Goal: Transaction & Acquisition: Book appointment/travel/reservation

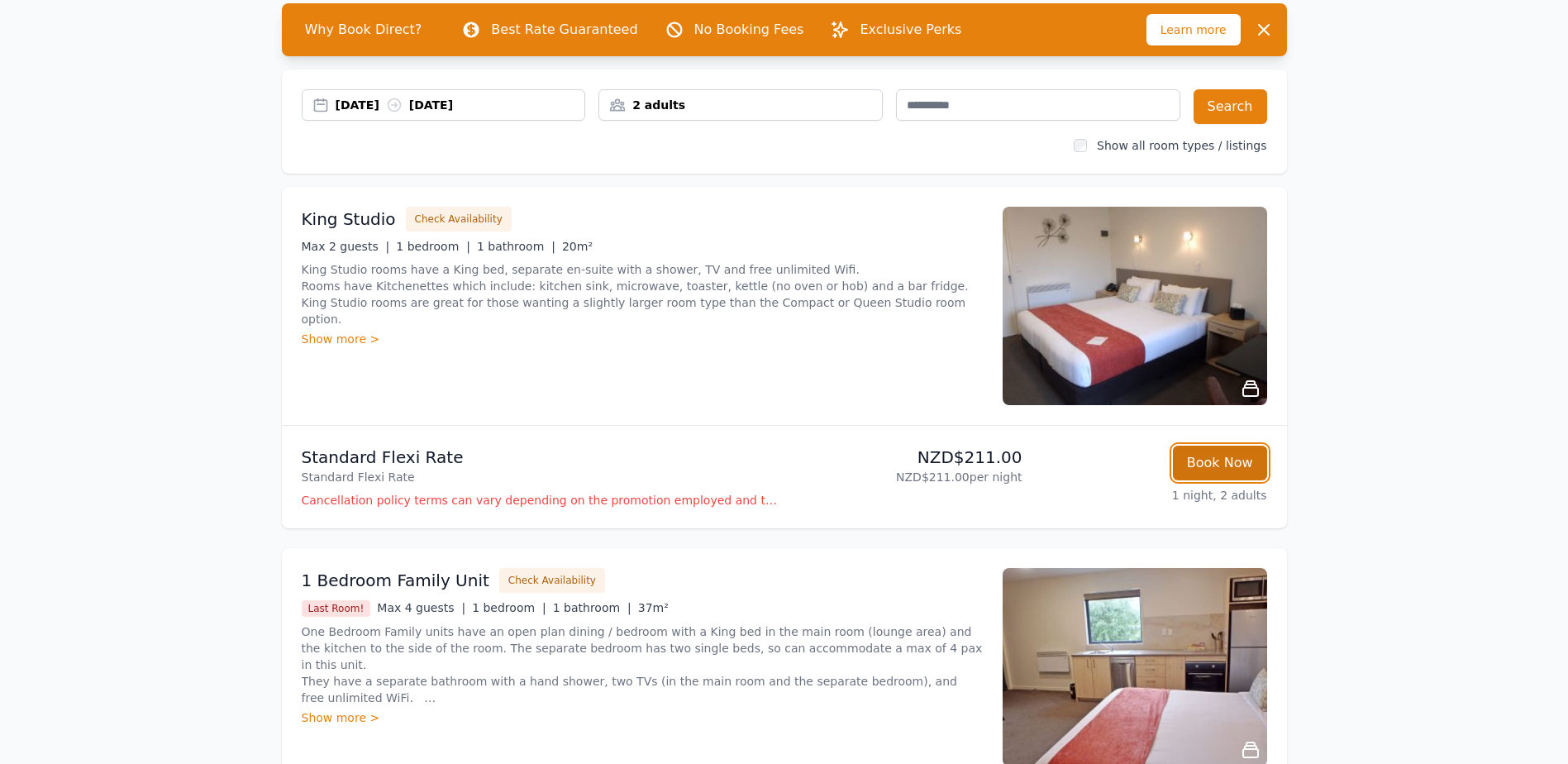
click at [1235, 456] on button "Book Now" at bounding box center [1220, 462] width 94 height 34
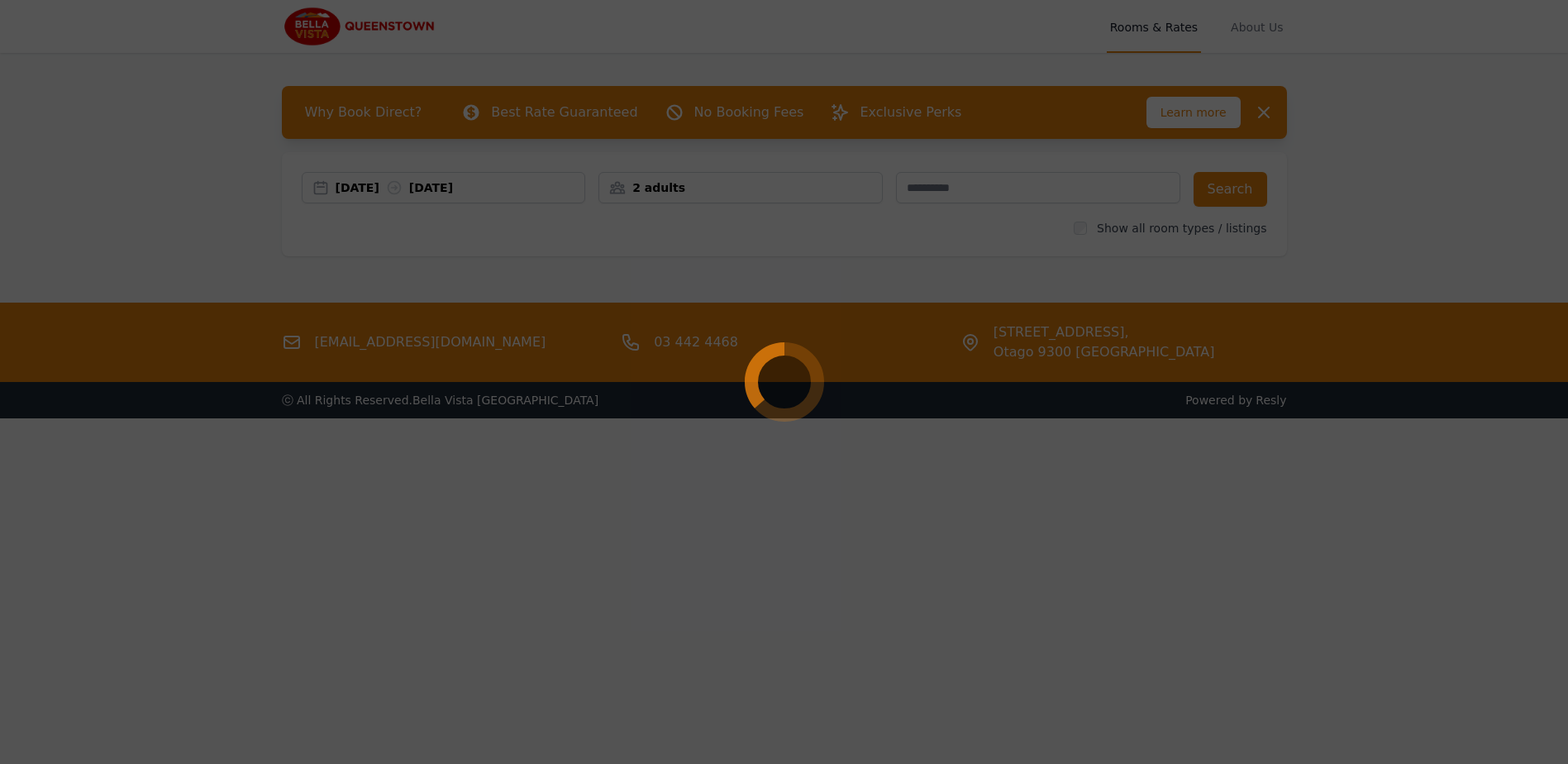
select select "**"
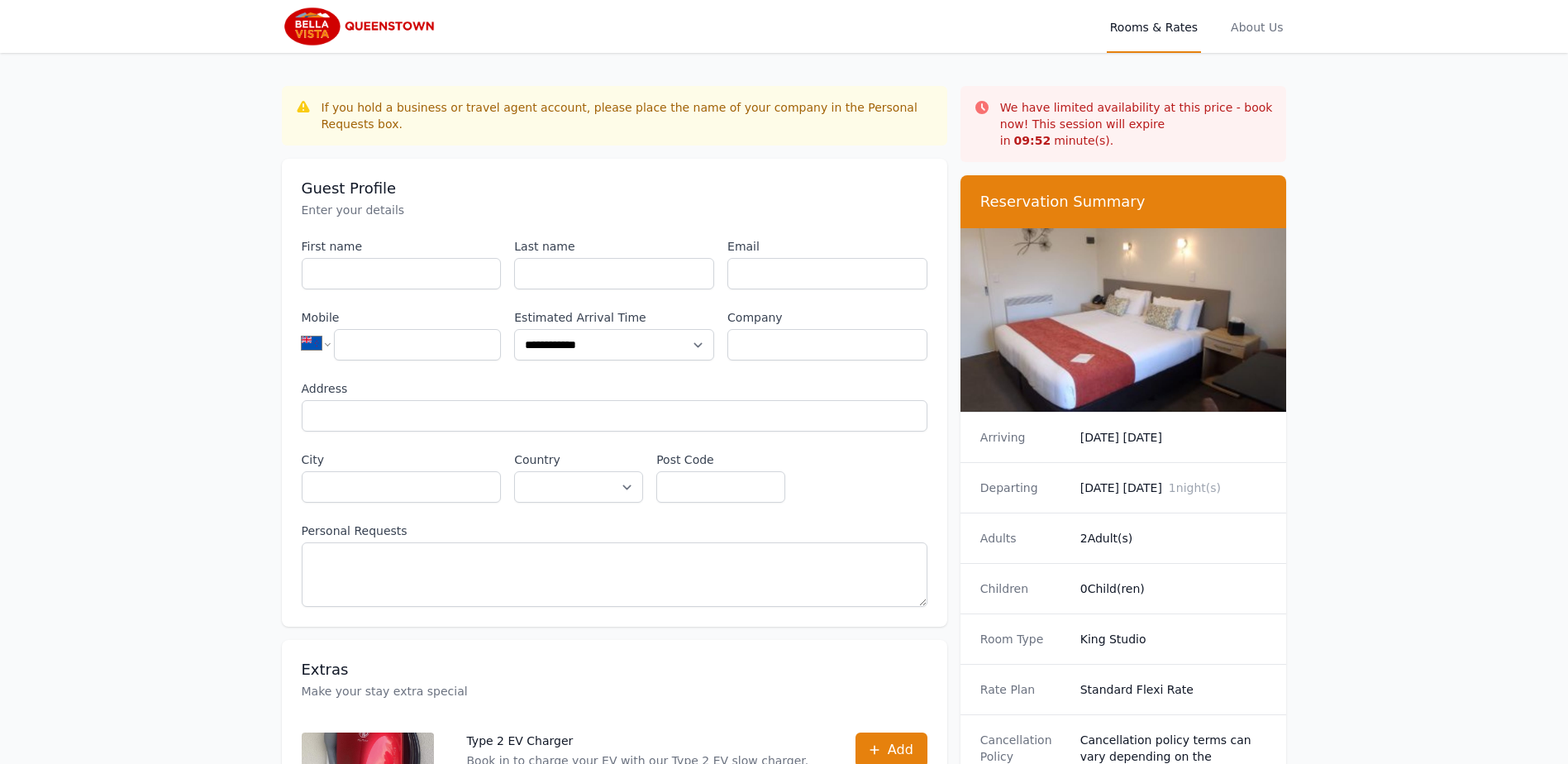
scroll to position [79, 0]
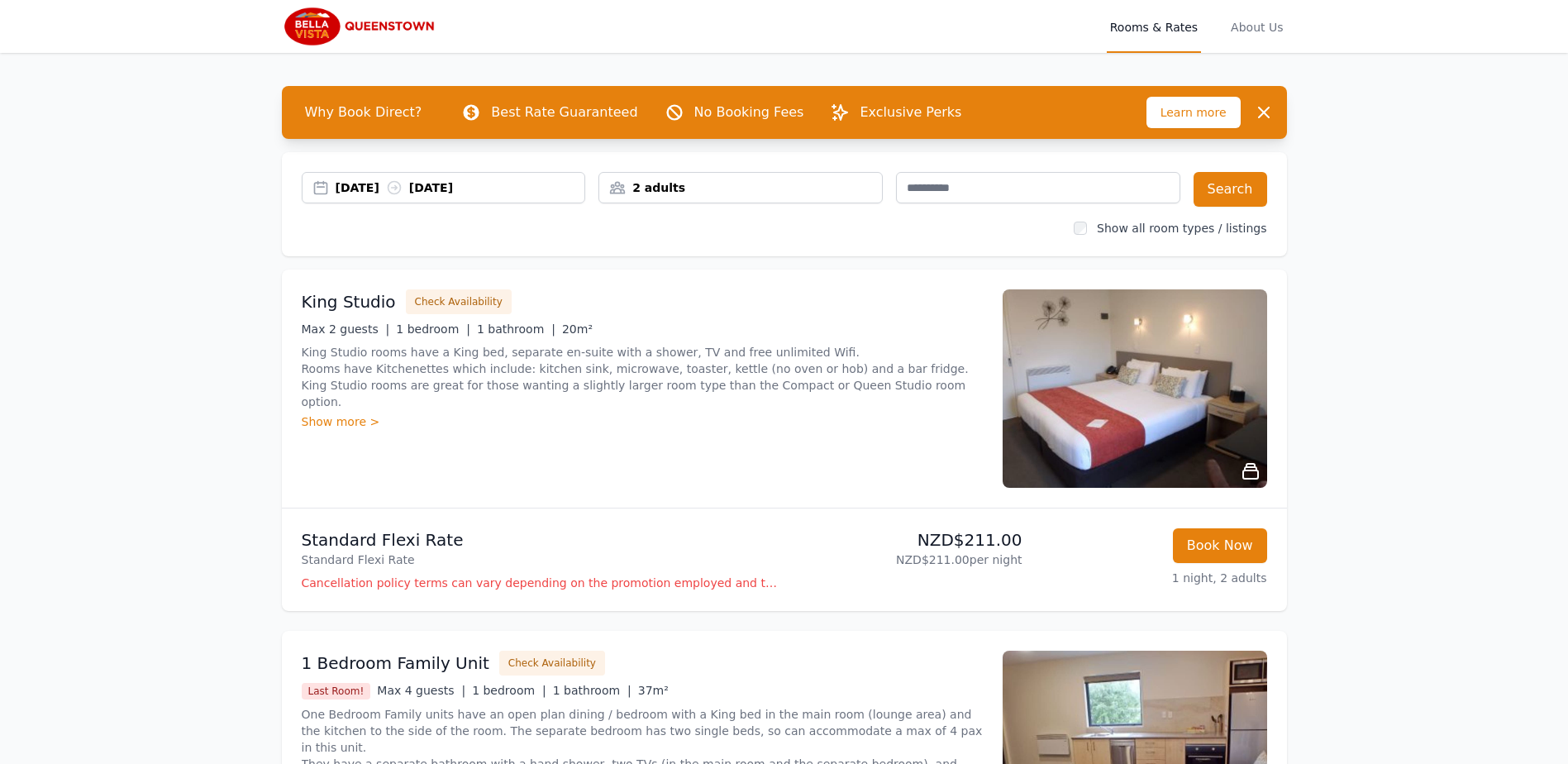
click at [372, 188] on div "[DATE] [DATE]" at bounding box center [461, 188] width 249 height 16
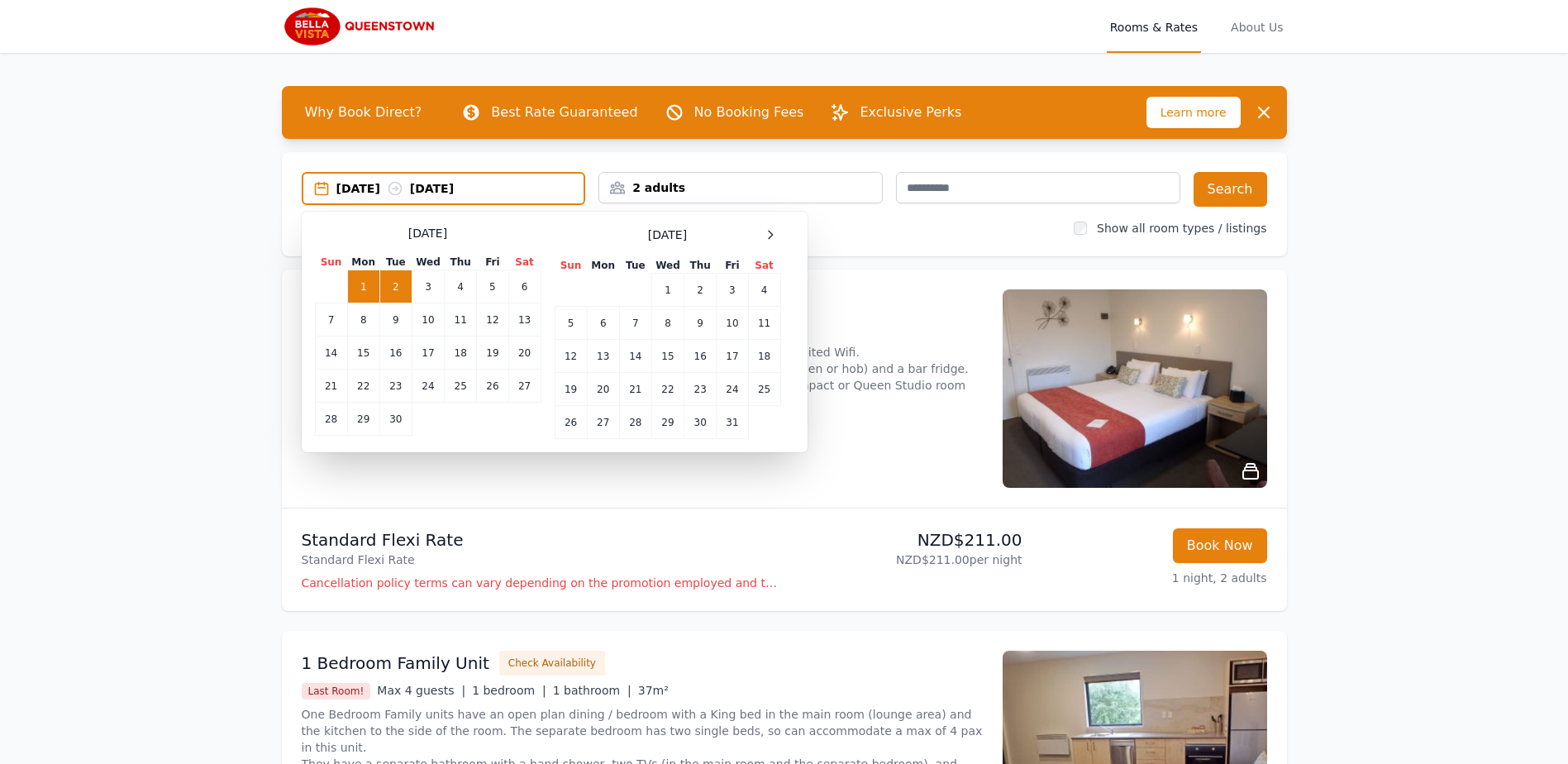
click at [399, 281] on td "2" at bounding box center [396, 286] width 33 height 33
click at [491, 323] on td "12" at bounding box center [492, 320] width 32 height 33
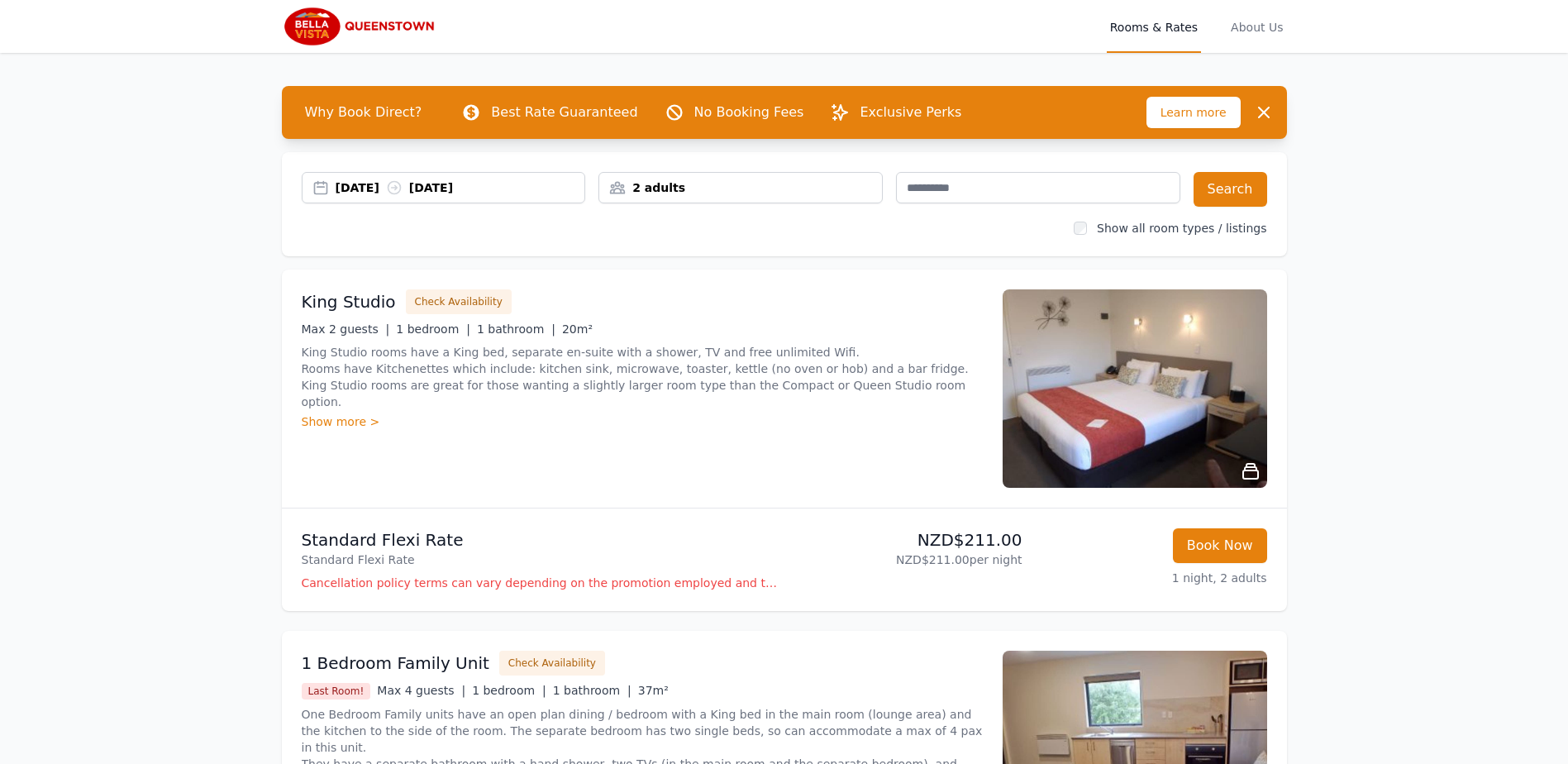
click at [699, 180] on div "2 adults" at bounding box center [740, 188] width 283 height 16
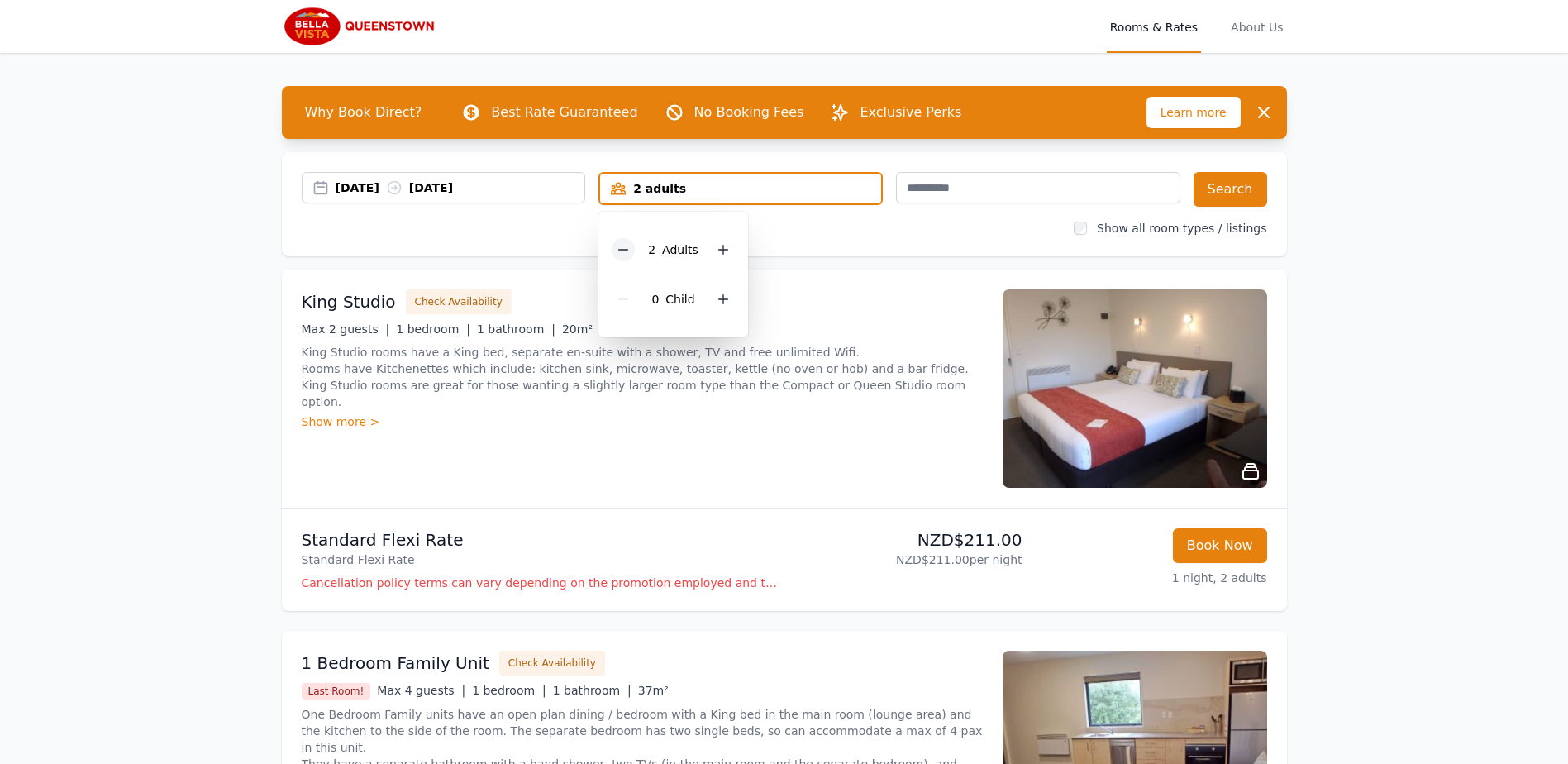
click at [620, 256] on icon at bounding box center [623, 249] width 14 height 14
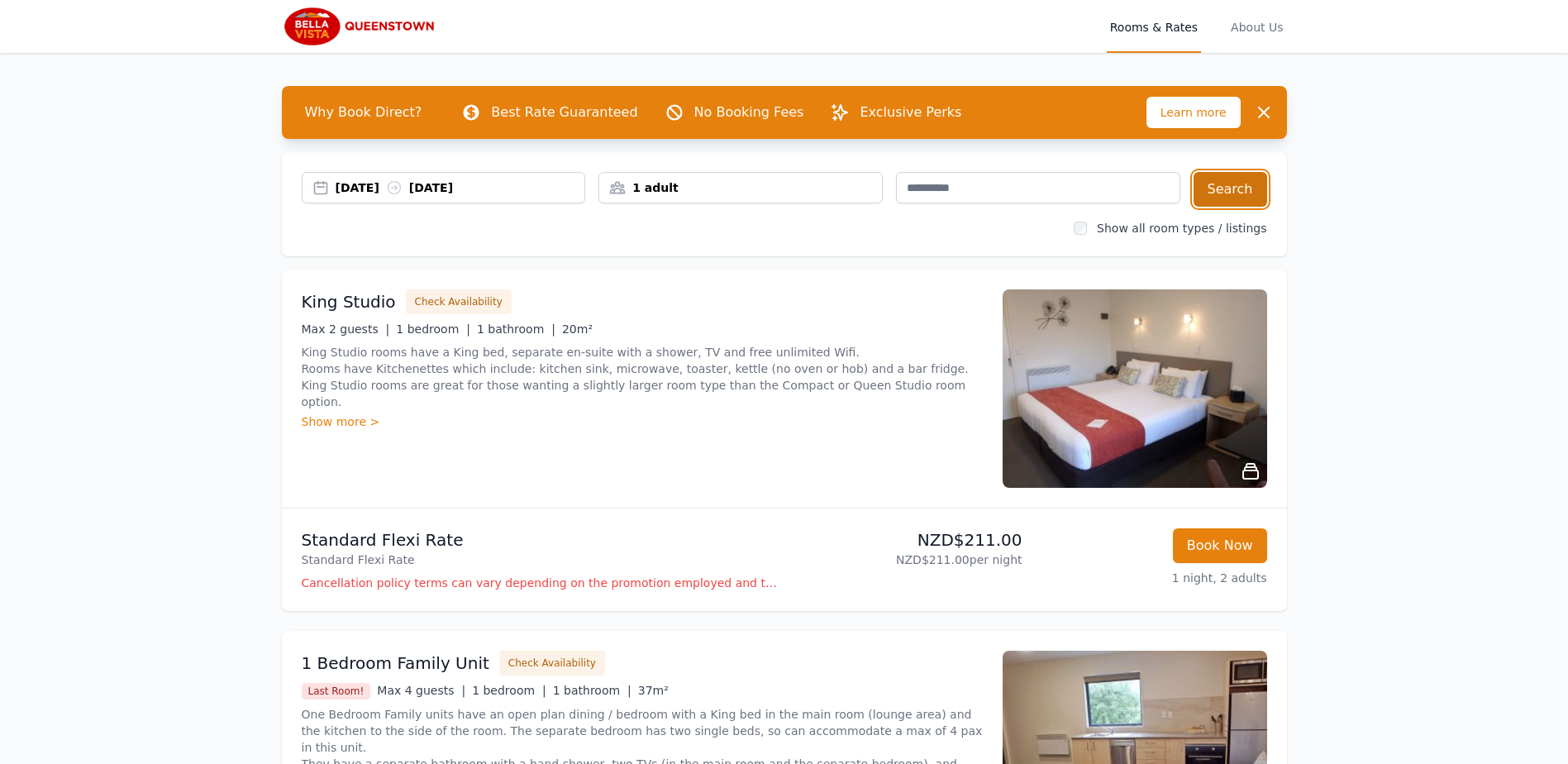
click at [1246, 191] on button "Search" at bounding box center [1229, 189] width 73 height 34
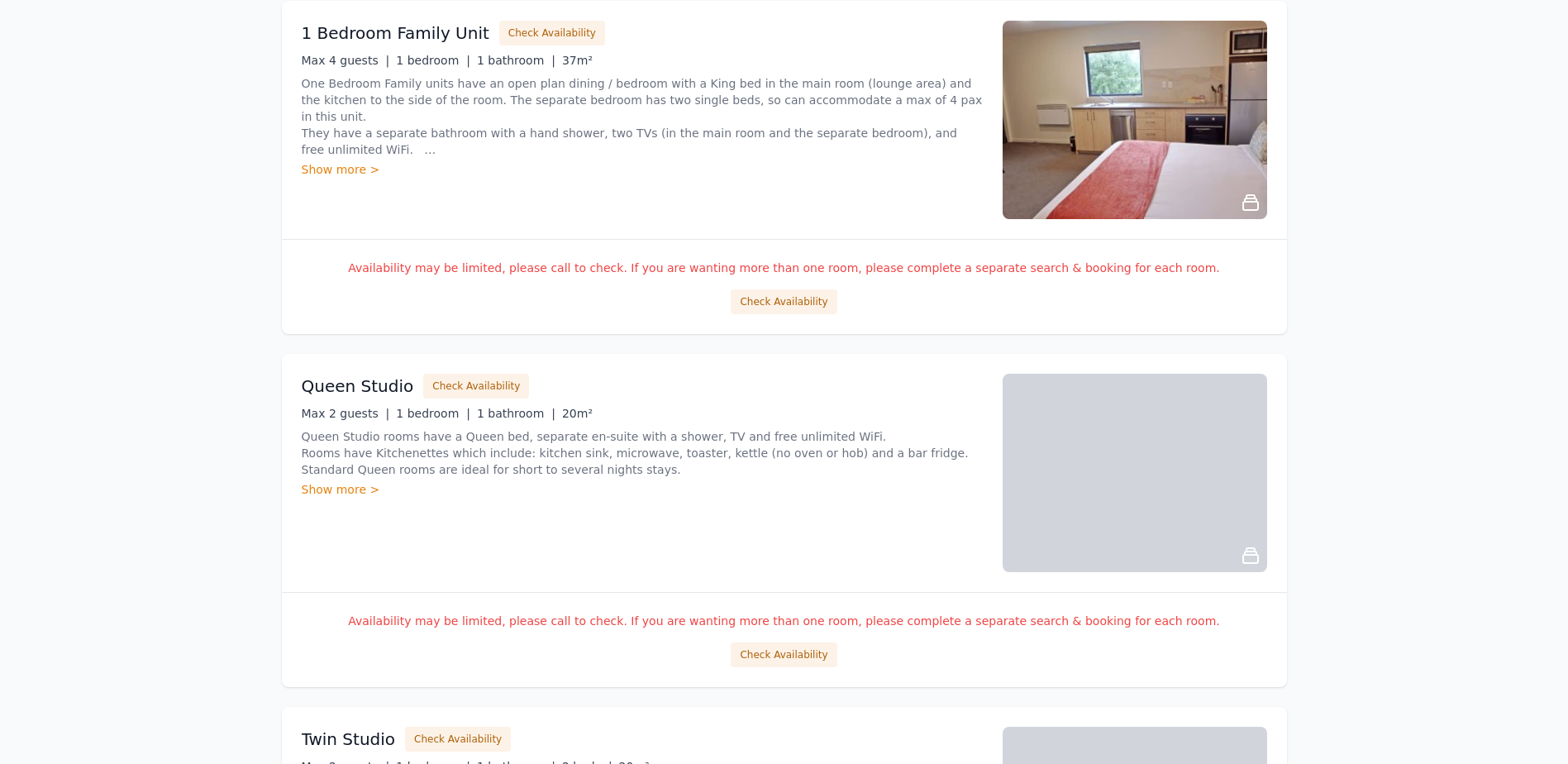
scroll to position [2368, 0]
